Goal: Information Seeking & Learning: Learn about a topic

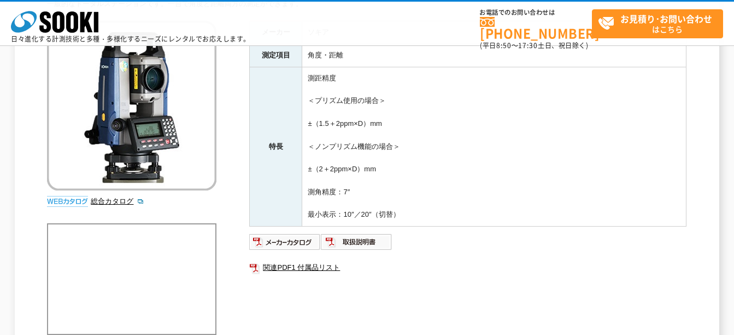
scroll to position [273, 0]
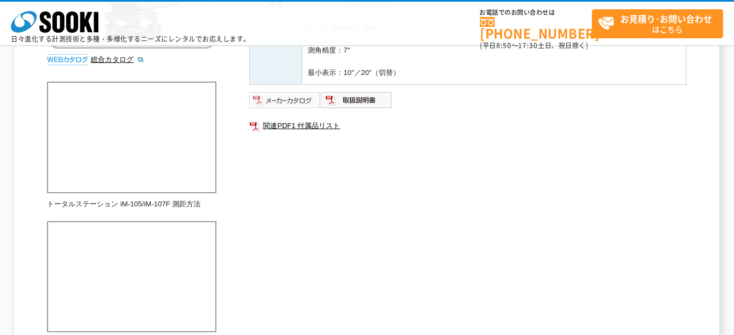
click at [295, 105] on img at bounding box center [285, 99] width 72 height 17
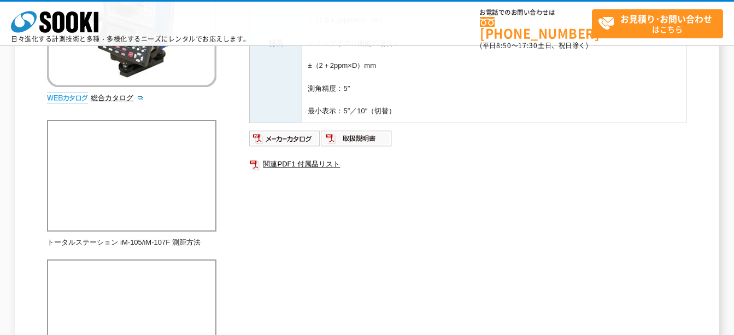
scroll to position [273, 0]
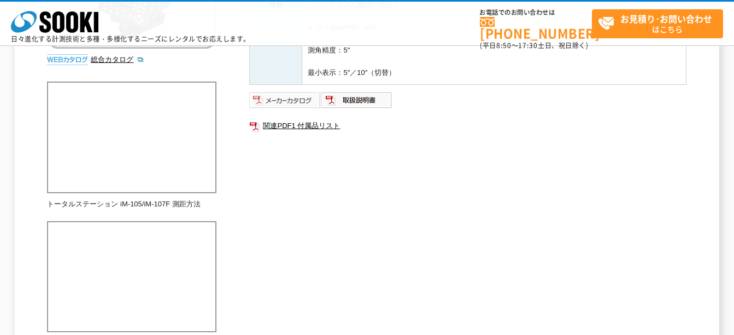
click at [305, 106] on img at bounding box center [285, 99] width 72 height 17
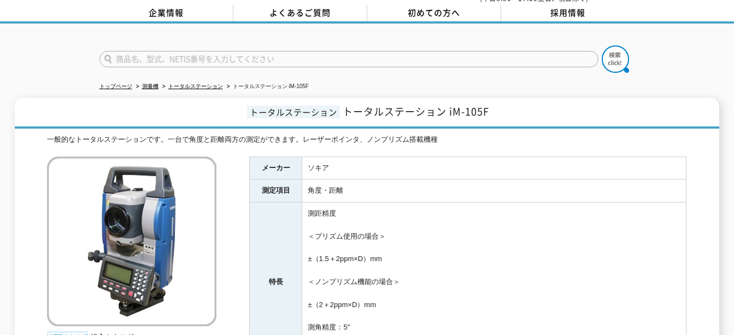
scroll to position [0, 0]
